Goal: Task Accomplishment & Management: Use online tool/utility

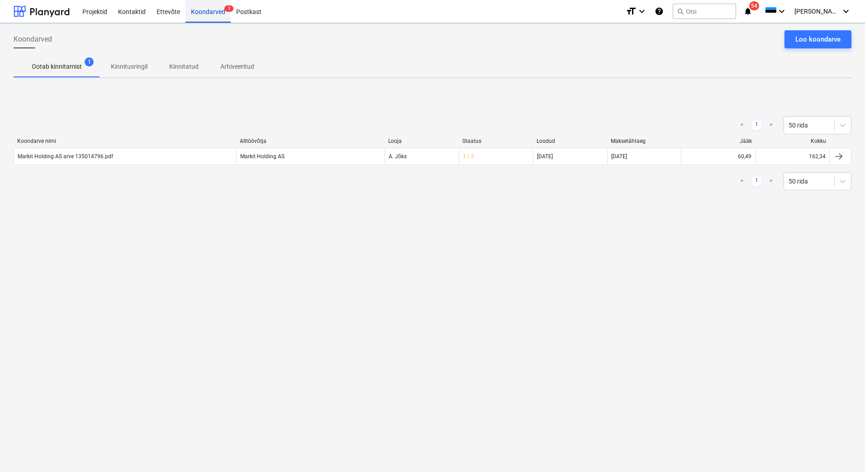
click at [219, 15] on div "Koondarved 1" at bounding box center [207, 11] width 45 height 23
click at [38, 14] on div at bounding box center [42, 11] width 56 height 23
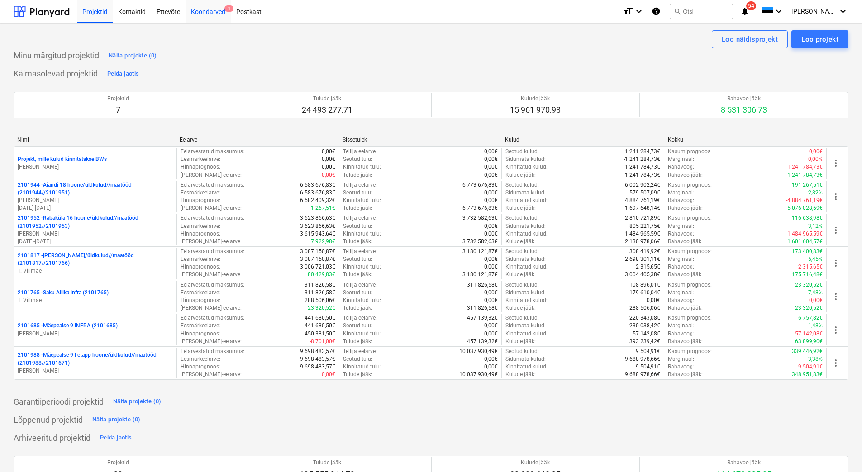
click at [199, 17] on div "Koondarved 1" at bounding box center [207, 11] width 45 height 23
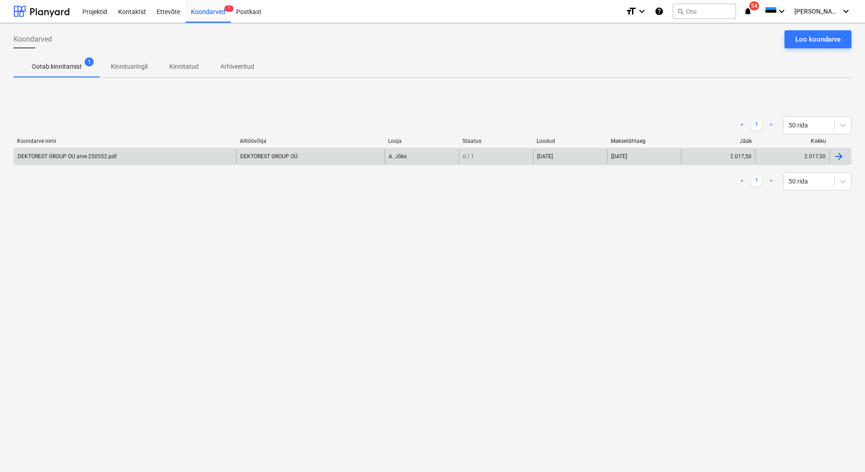
click at [117, 162] on div "DEKTOREST GROUP OU arve 250552.pdf" at bounding box center [125, 156] width 222 height 14
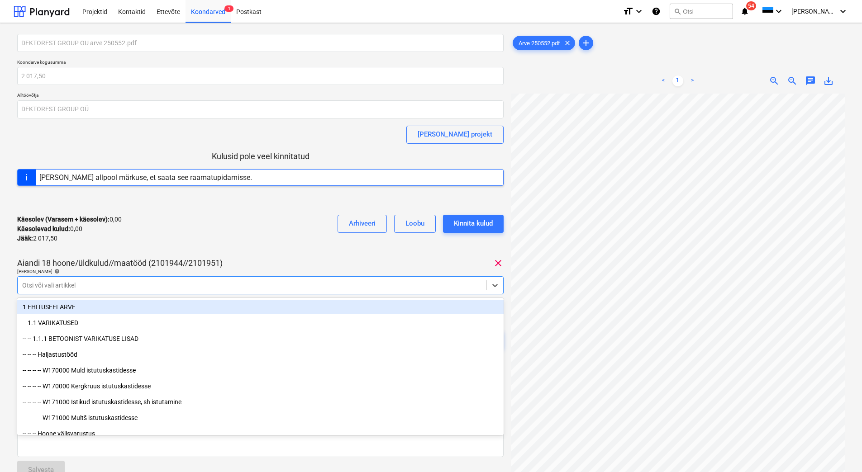
click at [113, 286] on div at bounding box center [251, 285] width 459 height 9
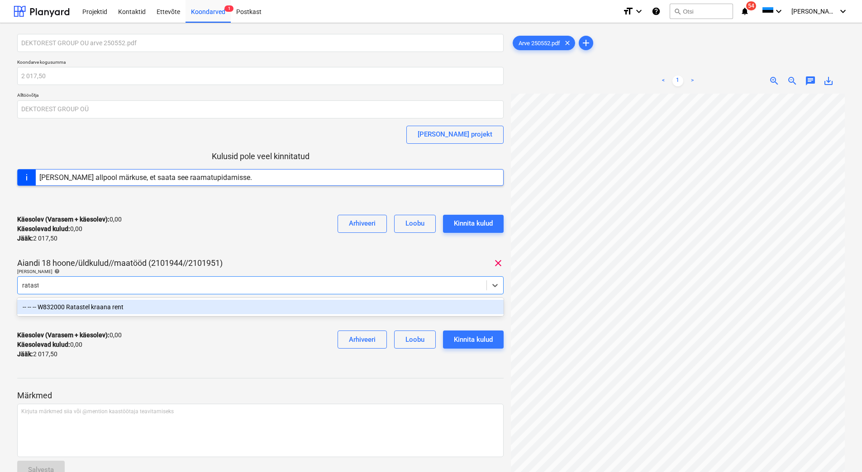
type input "rataste"
click at [119, 305] on div "-- -- -- W832000 Ratastel kraana rent" at bounding box center [260, 307] width 486 height 14
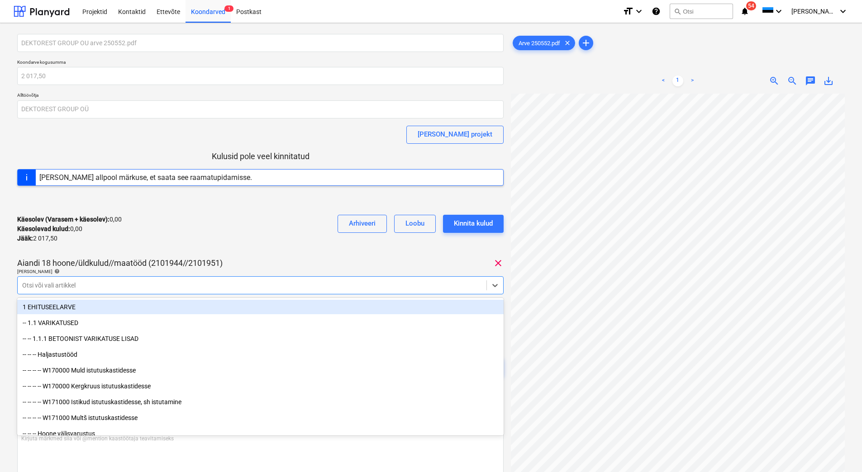
click at [199, 239] on div "Käesolev (Varasem + käesolev) : 0,00 Käesolevad kulud : 0,00 Jääk : 2 017,50 Ar…" at bounding box center [260, 229] width 486 height 43
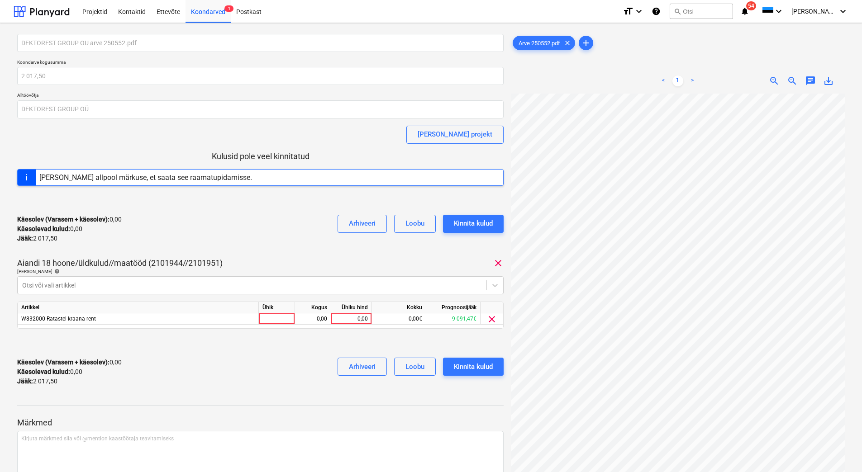
click at [234, 367] on div "Käesolev (Varasem + käesolev) : 0,00 Käesolevad kulud : 0,00 Jääk : 2 017,50 Ar…" at bounding box center [260, 372] width 486 height 43
click at [346, 318] on div "0,00" at bounding box center [351, 318] width 33 height 11
type input "2017,50"
click at [312, 351] on div "Käesolev (Varasem + käesolev) : 2 017,50 Käesolevad kulud : 2 017,50 Jääk : 0,0…" at bounding box center [260, 372] width 486 height 43
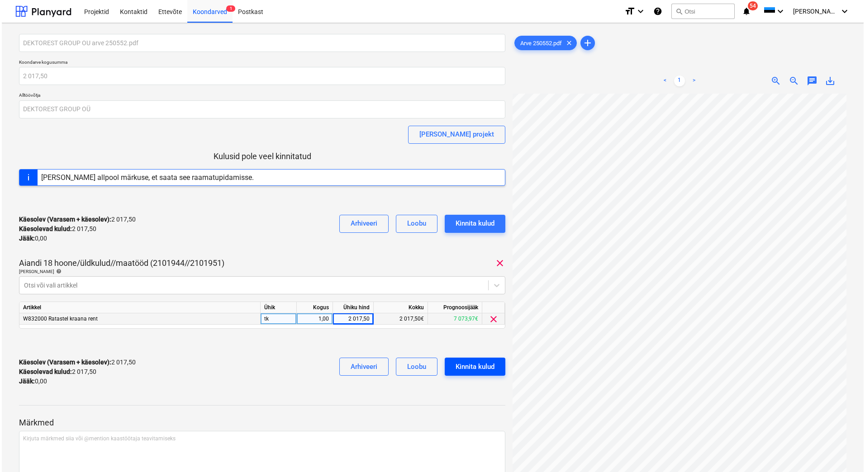
scroll to position [9, 73]
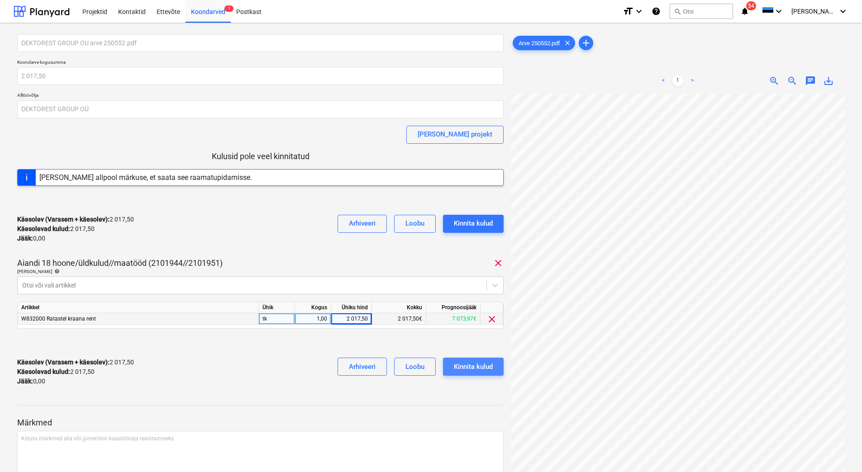
click at [473, 363] on div "Kinnita kulud" at bounding box center [473, 367] width 39 height 12
